Goal: Find specific page/section: Find specific page/section

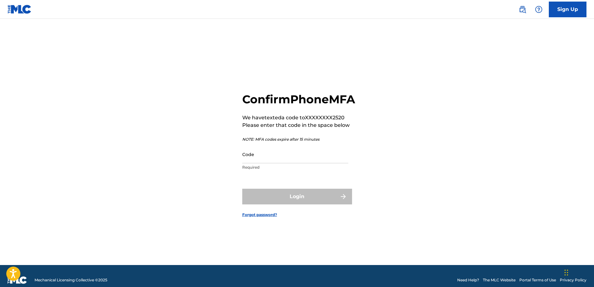
click at [308, 163] on input "Code" at bounding box center [295, 154] width 106 height 18
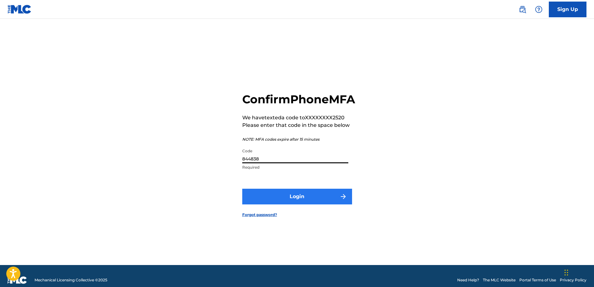
type input "844838"
click at [260, 198] on button "Login" at bounding box center [297, 196] width 110 height 16
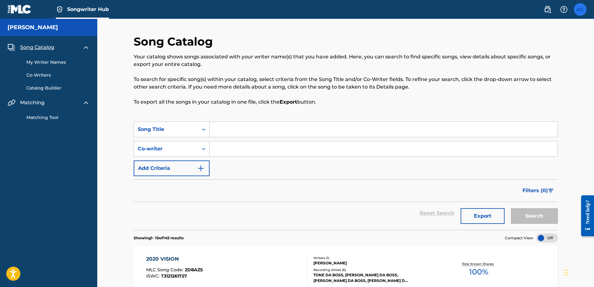
click at [578, 13] on label at bounding box center [580, 9] width 13 height 13
click at [580, 9] on input "AC [PERSON_NAME] [EMAIL_ADDRESS][DOMAIN_NAME] Notification Preferences Profile …" at bounding box center [580, 9] width 0 height 0
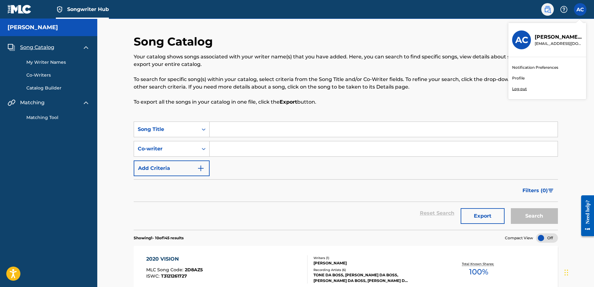
click at [548, 9] on img at bounding box center [547, 10] width 8 height 8
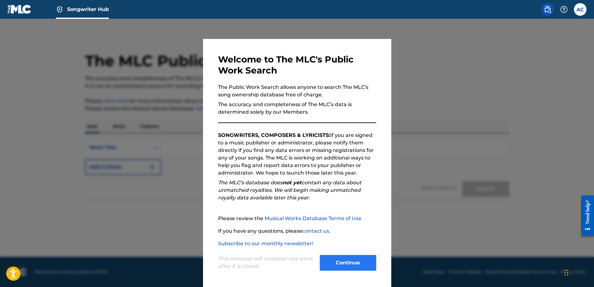
scroll to position [0, 0]
click at [342, 259] on button "Continue" at bounding box center [348, 262] width 56 height 16
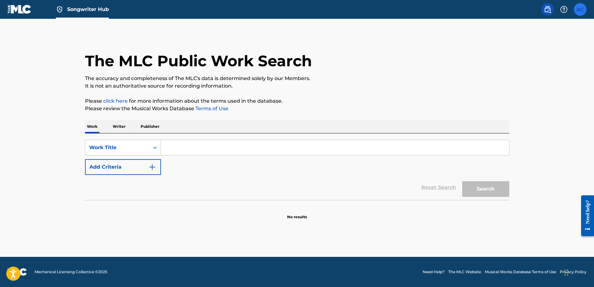
click at [583, 8] on label at bounding box center [580, 9] width 13 height 13
click at [580, 9] on input "AC [PERSON_NAME] [EMAIL_ADDRESS][DOMAIN_NAME] Notification Preferences Profile …" at bounding box center [580, 9] width 0 height 0
click at [56, 9] on img at bounding box center [60, 10] width 8 height 8
